Goal: Find specific page/section: Find specific page/section

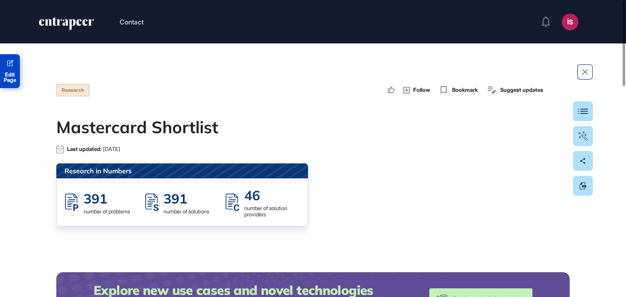
click at [8, 72] on span "Edit Page" at bounding box center [10, 77] width 20 height 11
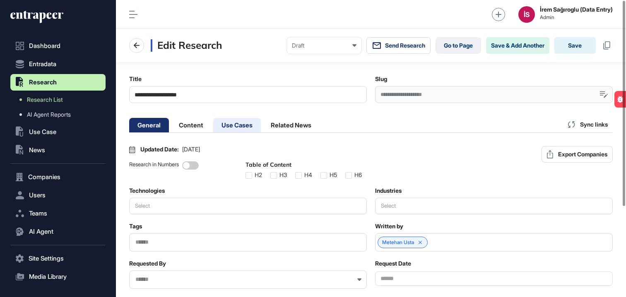
click at [263, 122] on li "Use Cases" at bounding box center [291, 125] width 57 height 14
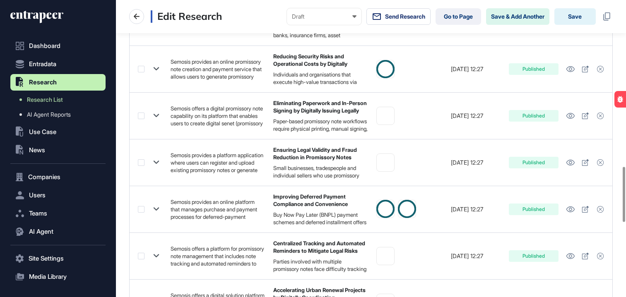
scroll to position [1304, 0]
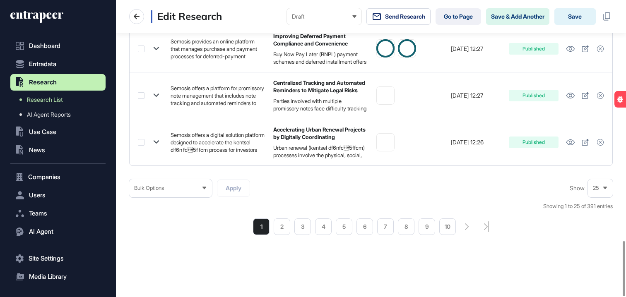
click at [188, 189] on div "Bulk Options" at bounding box center [170, 188] width 83 height 16
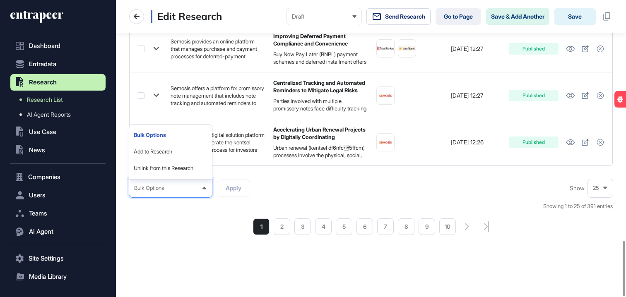
click at [187, 222] on div "1 2 3 4 5 6 7 8 9 10" at bounding box center [371, 227] width 484 height 17
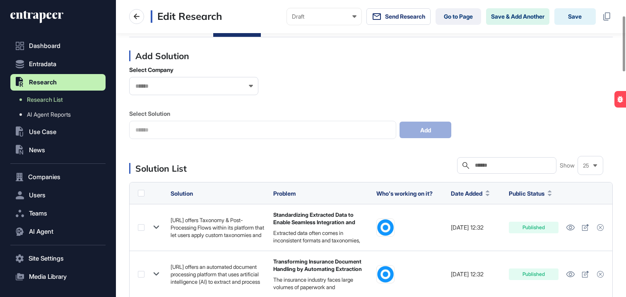
scroll to position [98, 0]
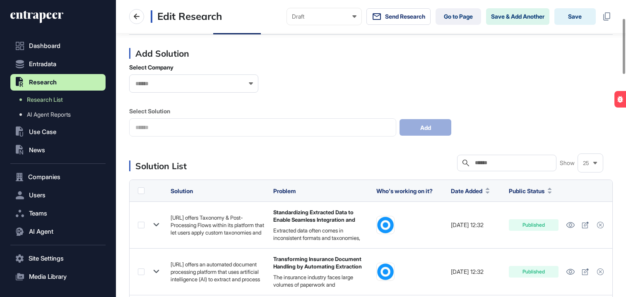
click at [144, 190] on label at bounding box center [141, 191] width 7 height 7
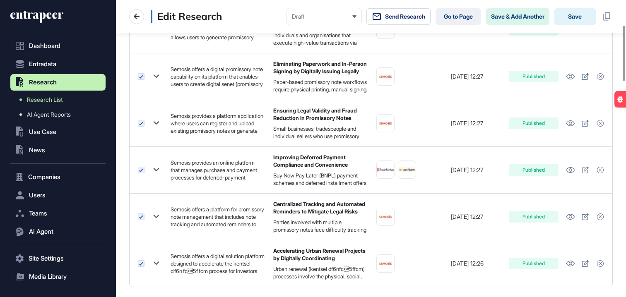
scroll to position [1304, 0]
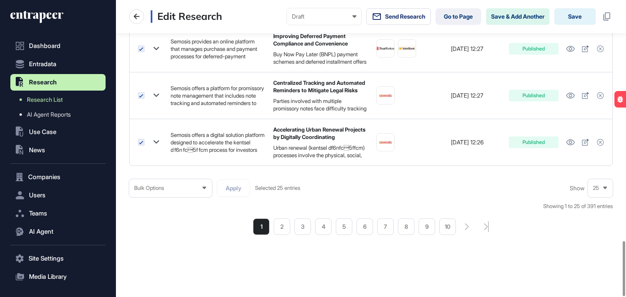
click at [603, 185] on div "25" at bounding box center [600, 188] width 25 height 16
click at [510, 184] on div "Bulk Options Apply Selected 25 entries Show 25 5 10 25 50 100 Showing 1 to 25 o…" at bounding box center [371, 207] width 484 height 56
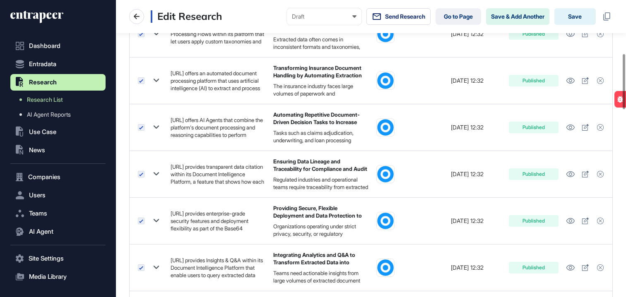
scroll to position [0, 0]
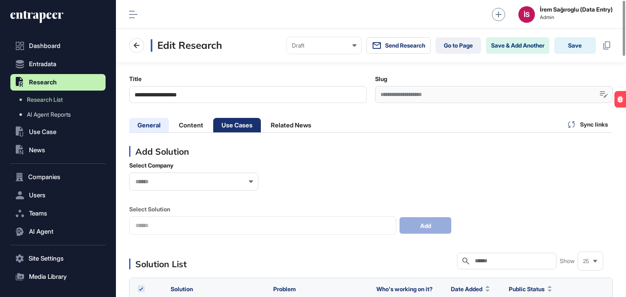
click at [171, 132] on li "General" at bounding box center [191, 125] width 41 height 14
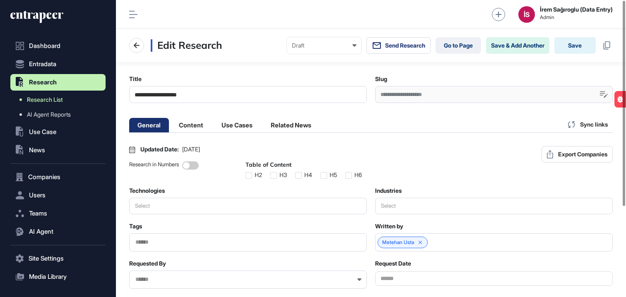
click at [55, 103] on span "Research List" at bounding box center [45, 99] width 36 height 7
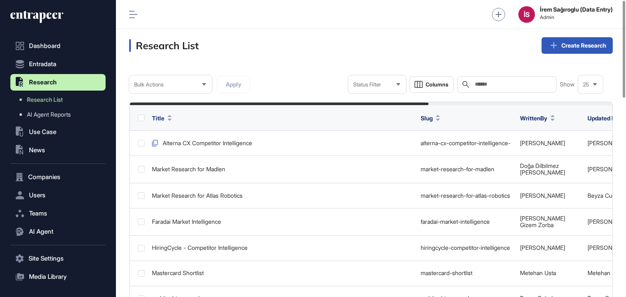
click at [503, 87] on input "text" at bounding box center [512, 84] width 77 height 7
paste input "**********"
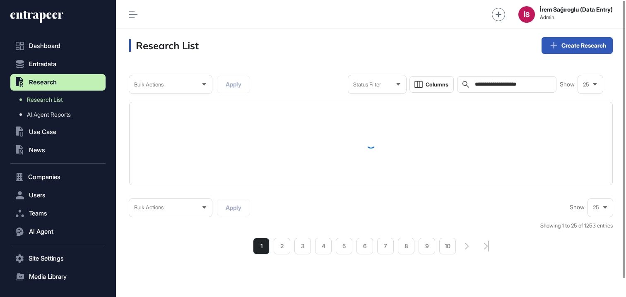
type input "**********"
